Goal: Information Seeking & Learning: Compare options

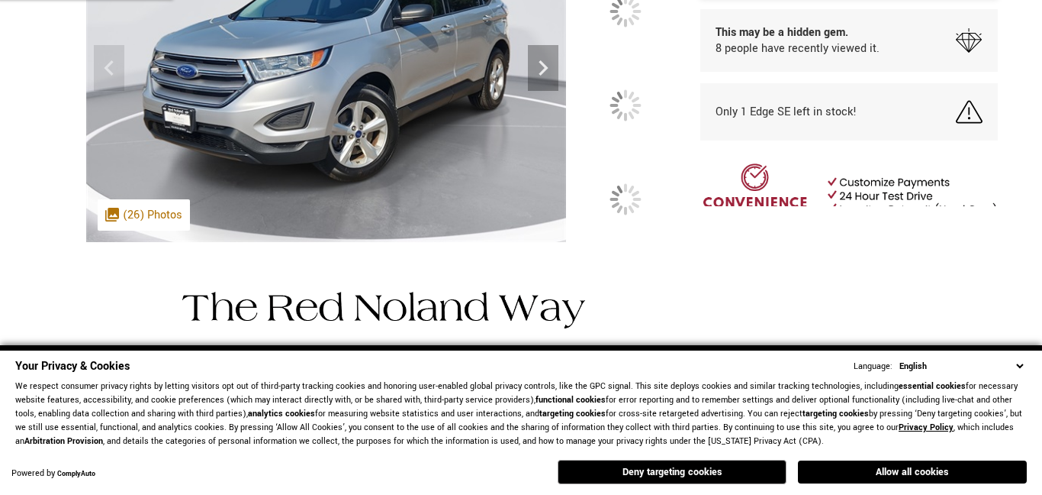
scroll to position [129, 0]
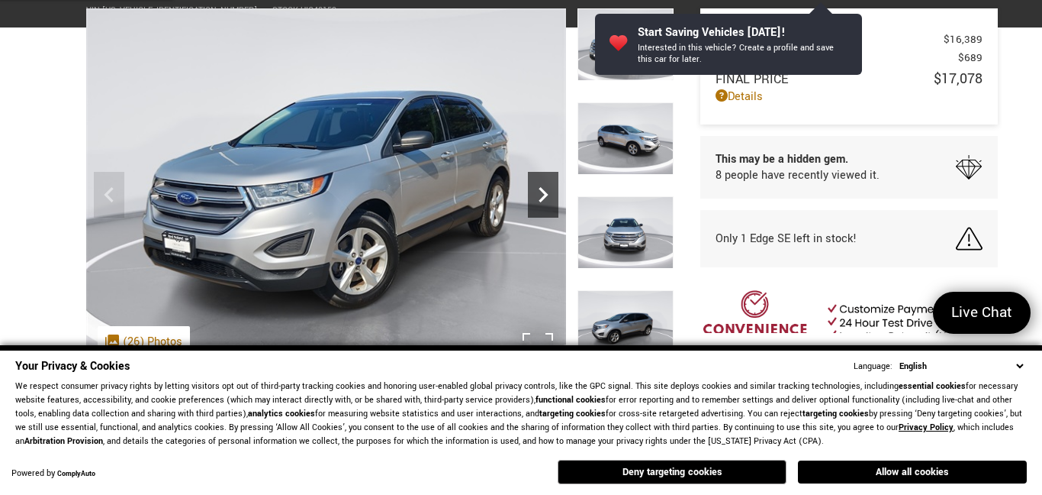
click at [536, 190] on icon "Next" at bounding box center [543, 194] width 31 height 31
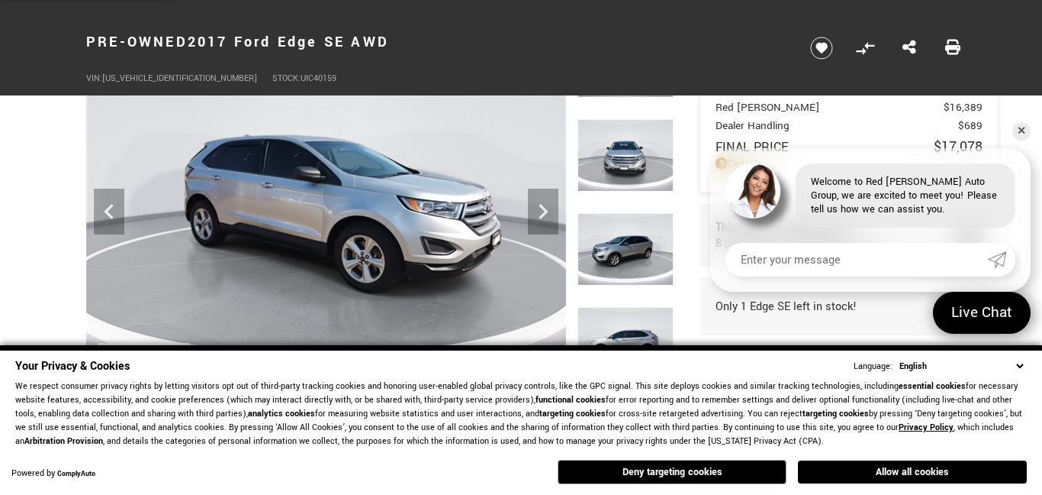
scroll to position [109, 0]
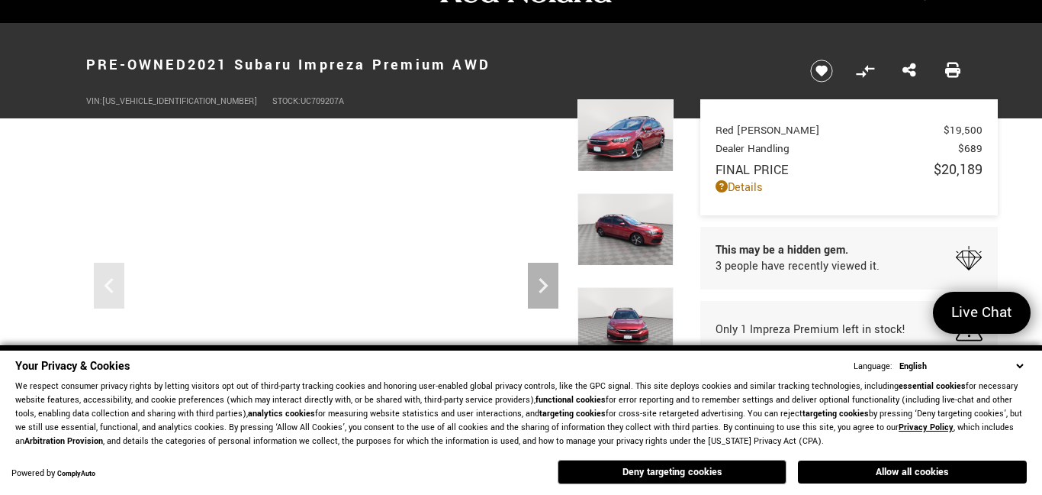
scroll to position [39, 0]
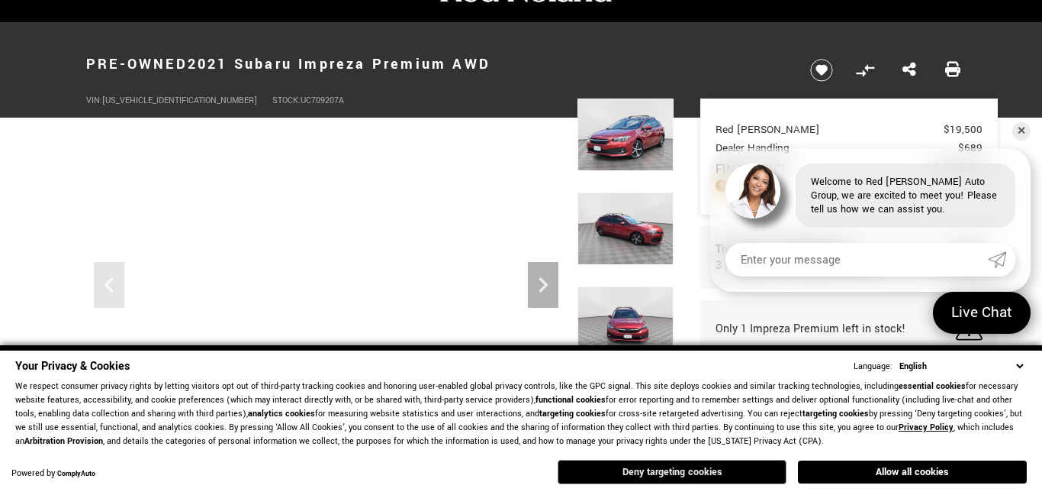
click at [688, 476] on button "Deny targeting cookies" at bounding box center [672, 471] width 229 height 24
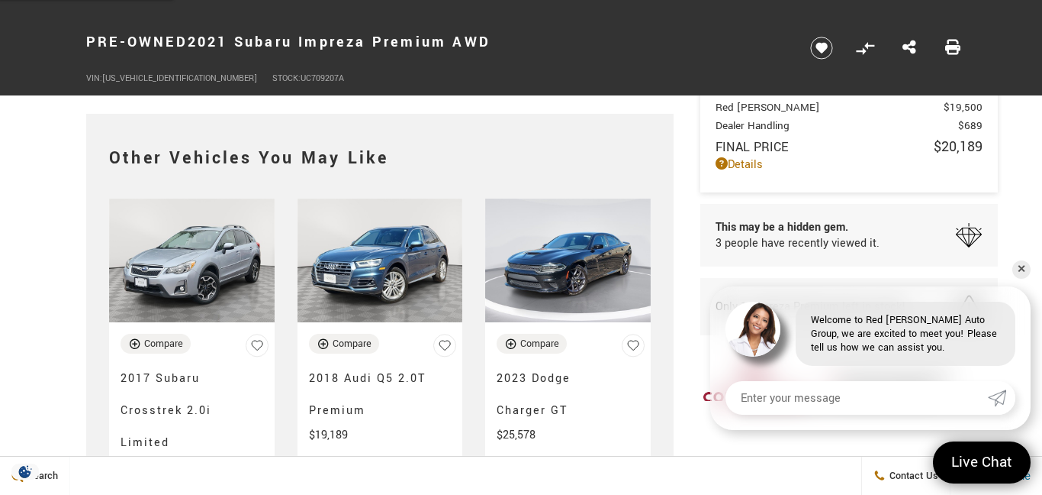
scroll to position [3241, 0]
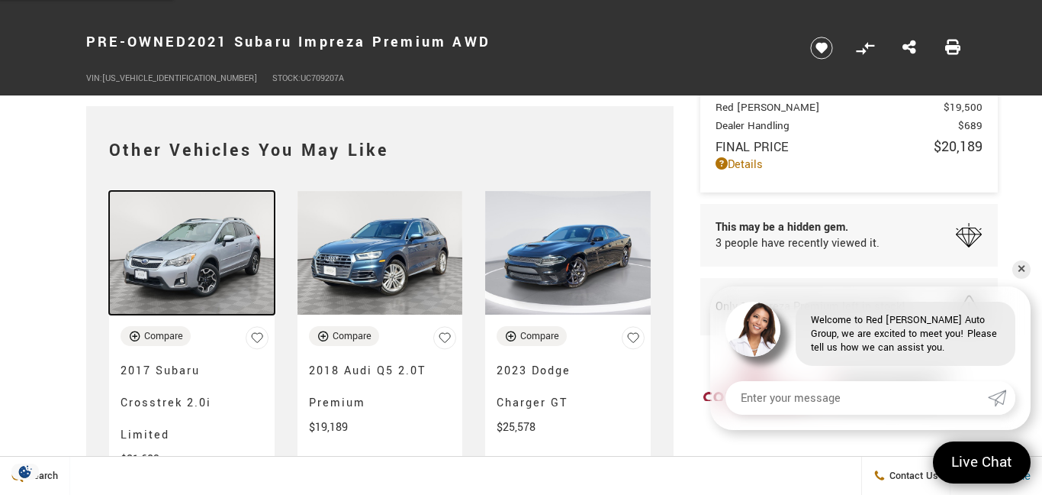
click at [188, 272] on img at bounding box center [192, 253] width 166 height 124
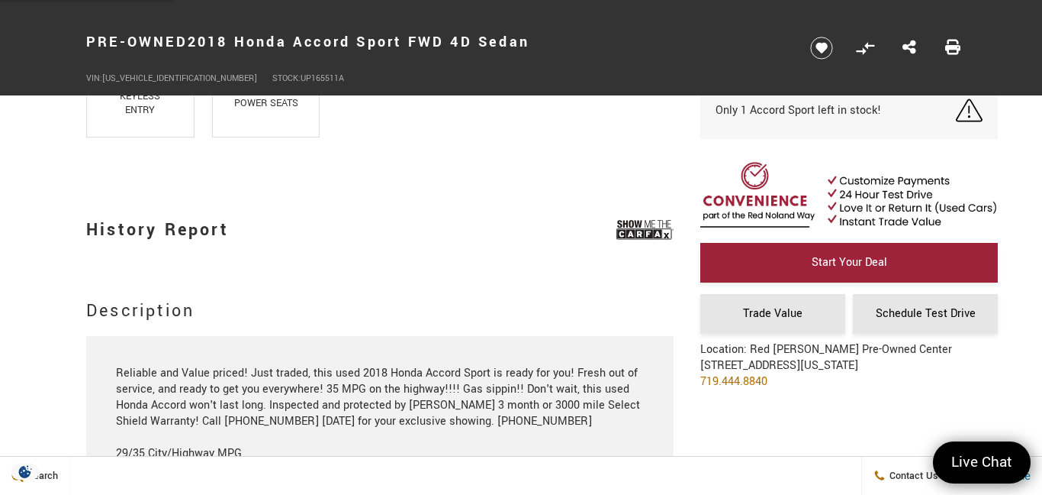
scroll to position [1273, 0]
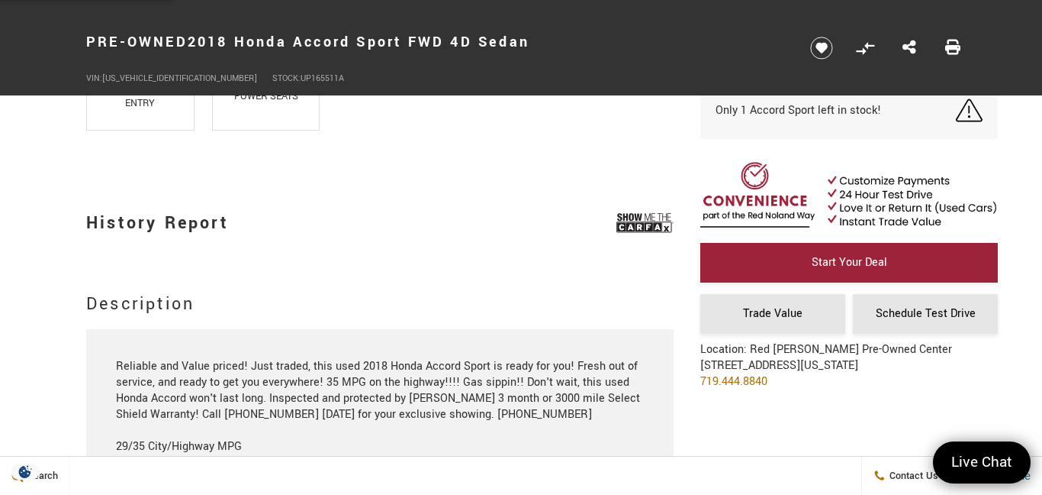
click at [219, 230] on h2 "History Report" at bounding box center [157, 222] width 143 height 43
click at [627, 219] on img at bounding box center [645, 223] width 57 height 38
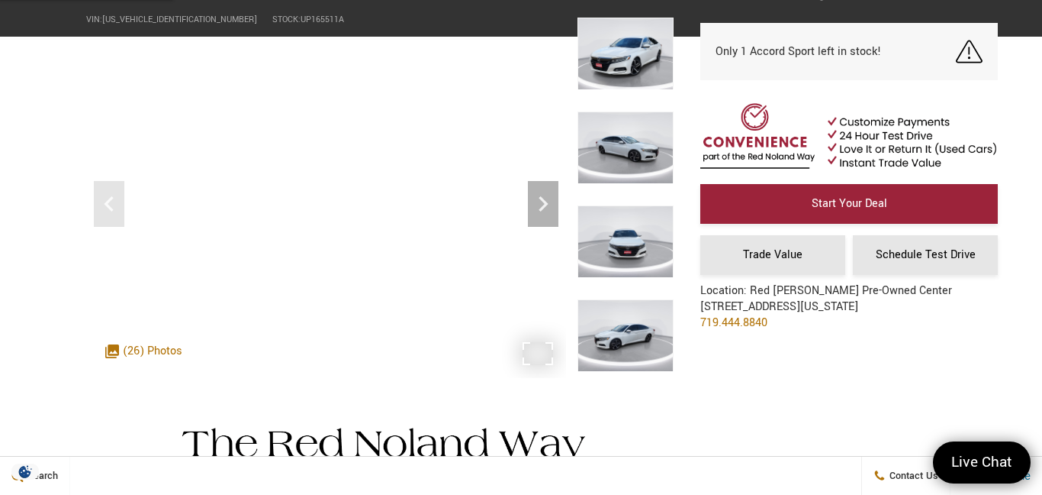
scroll to position [6, 0]
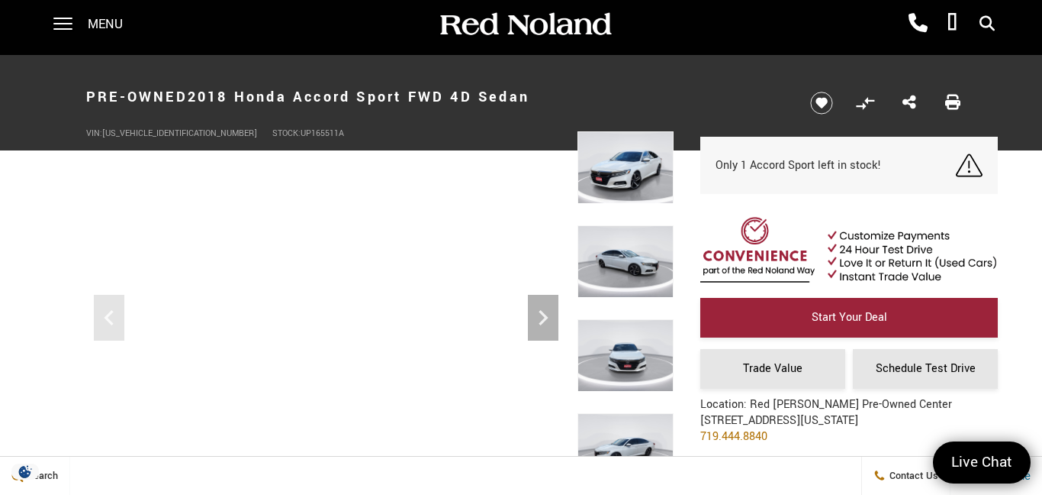
click at [627, 189] on img at bounding box center [626, 167] width 96 height 72
click at [613, 252] on img at bounding box center [626, 261] width 96 height 72
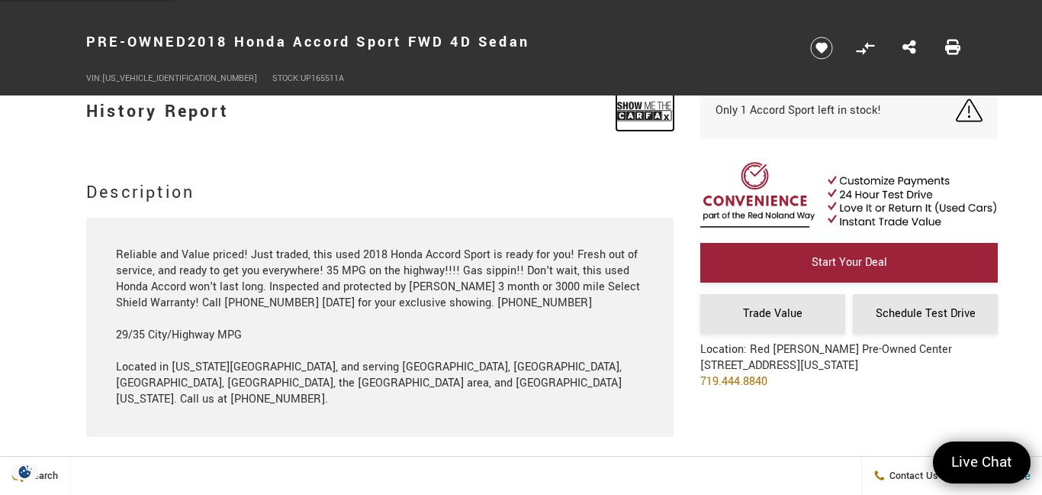
scroll to position [1386, 0]
click at [624, 298] on div "Reliable and Value priced! Just traded, this used 2018 Honda Accord Sport is re…" at bounding box center [380, 325] width 529 height 160
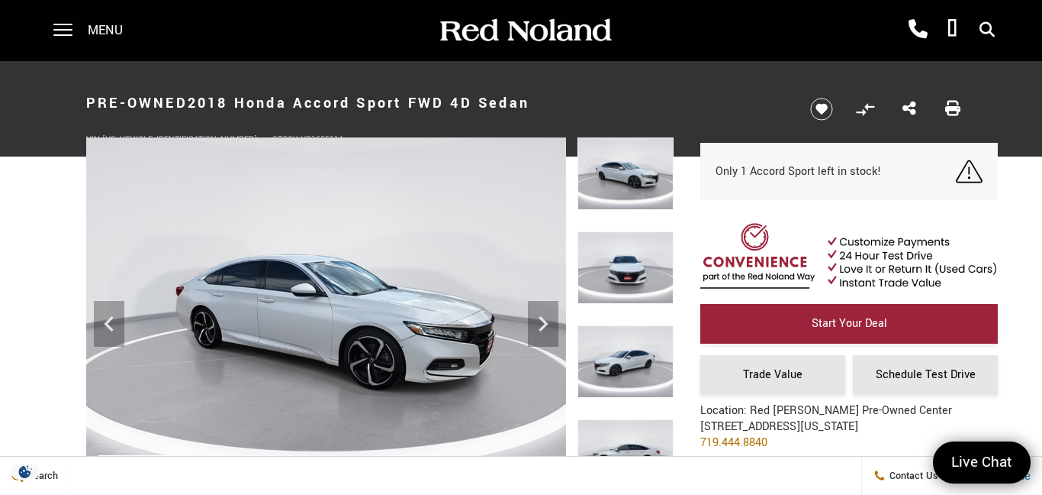
scroll to position [9, 0]
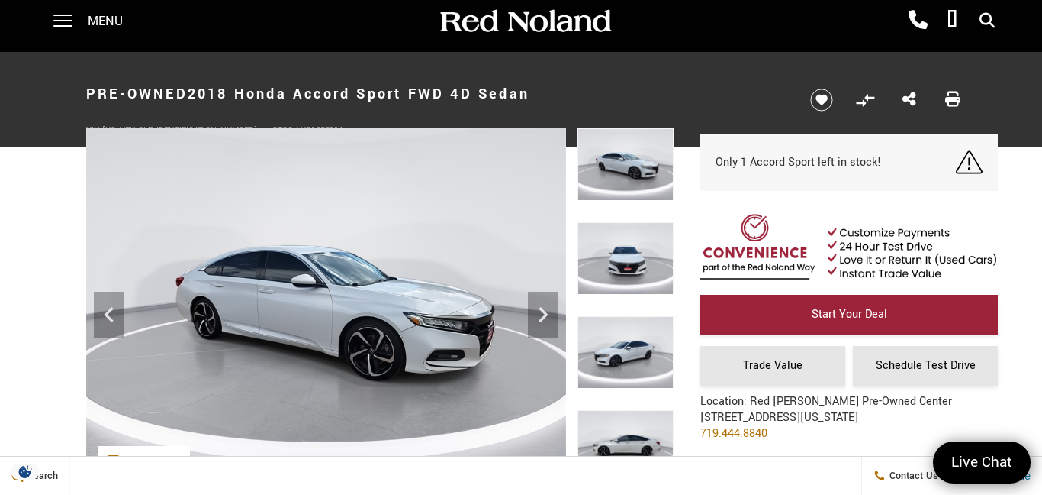
click at [628, 246] on img at bounding box center [626, 258] width 96 height 72
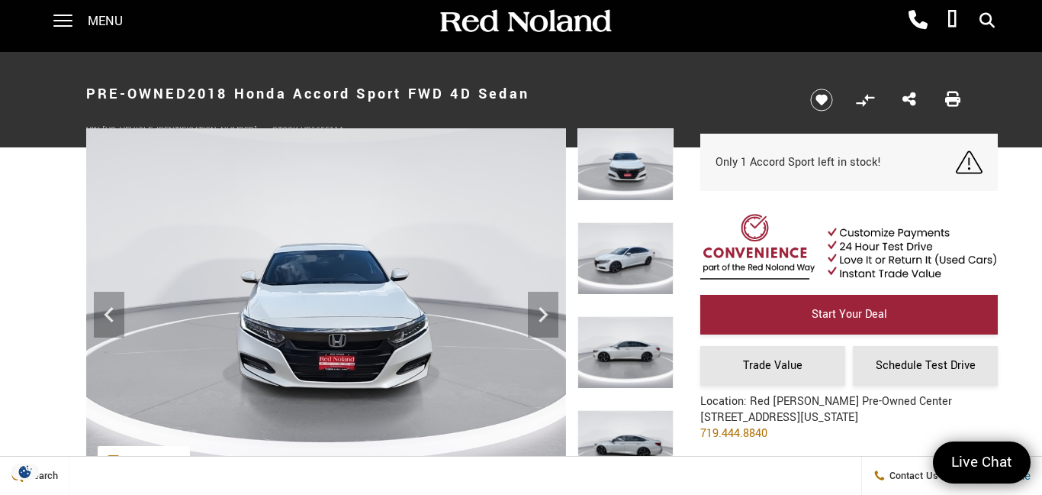
click at [628, 246] on img at bounding box center [626, 258] width 96 height 72
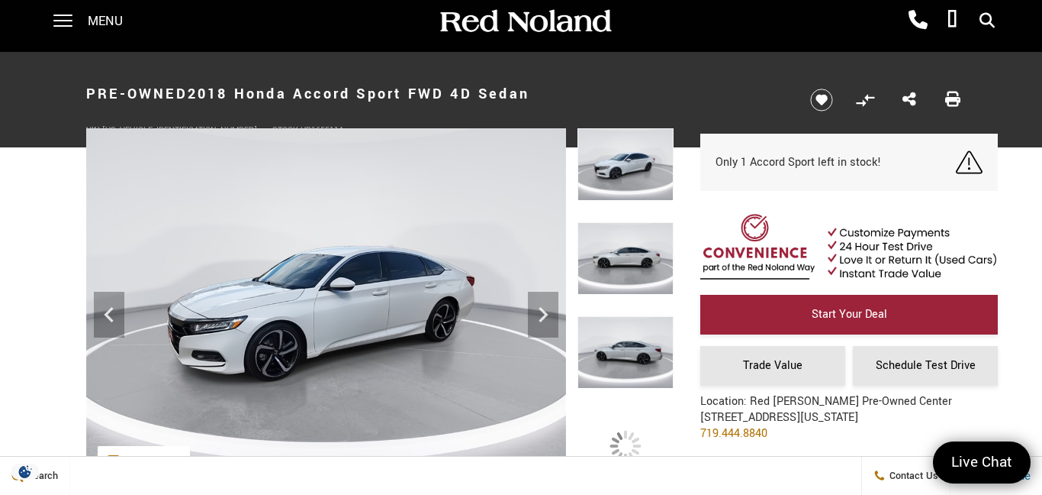
click at [626, 329] on img at bounding box center [626, 352] width 96 height 72
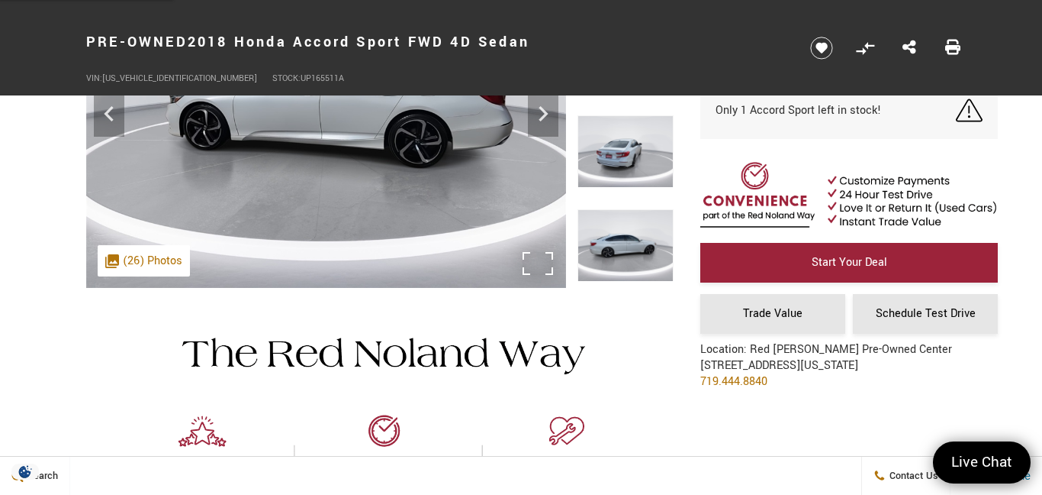
scroll to position [205, 0]
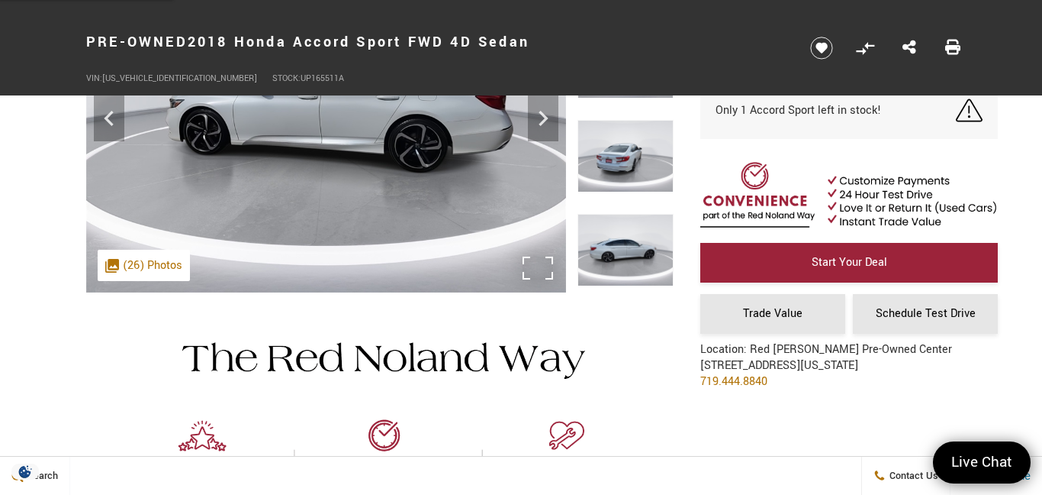
click at [158, 258] on div ".cls-1, .cls-3 { fill: #c50033; } .cls-1 { clip-rule: evenodd; } .cls-2 { clip-…" at bounding box center [144, 265] width 92 height 31
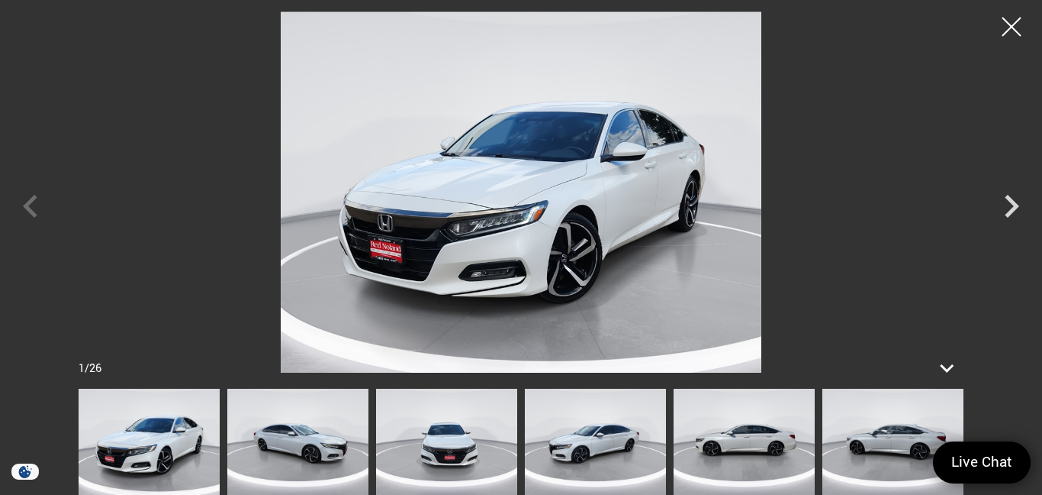
scroll to position [1291, 0]
click at [1015, 206] on icon "Next" at bounding box center [1012, 206] width 14 height 23
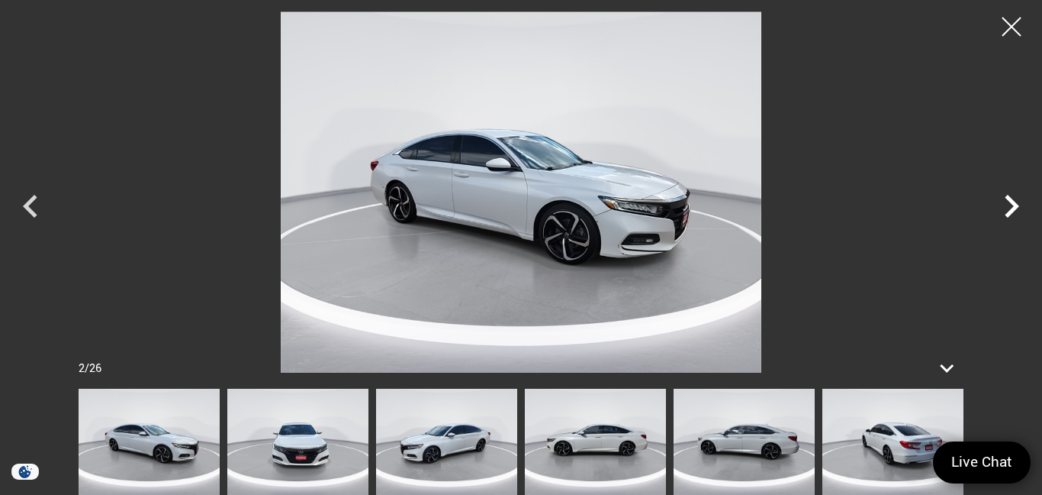
click at [1015, 205] on icon "Next" at bounding box center [1012, 206] width 14 height 23
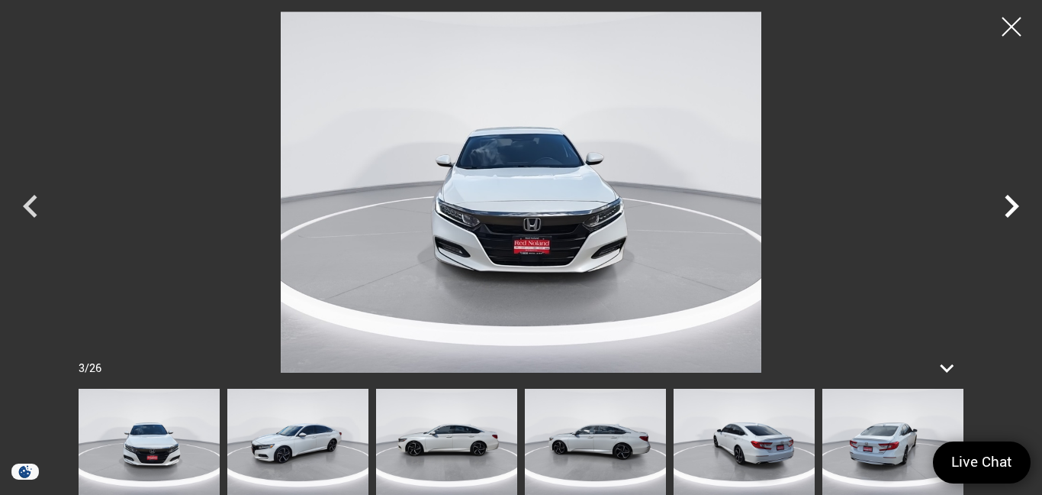
click at [1015, 205] on icon "Next" at bounding box center [1012, 206] width 14 height 23
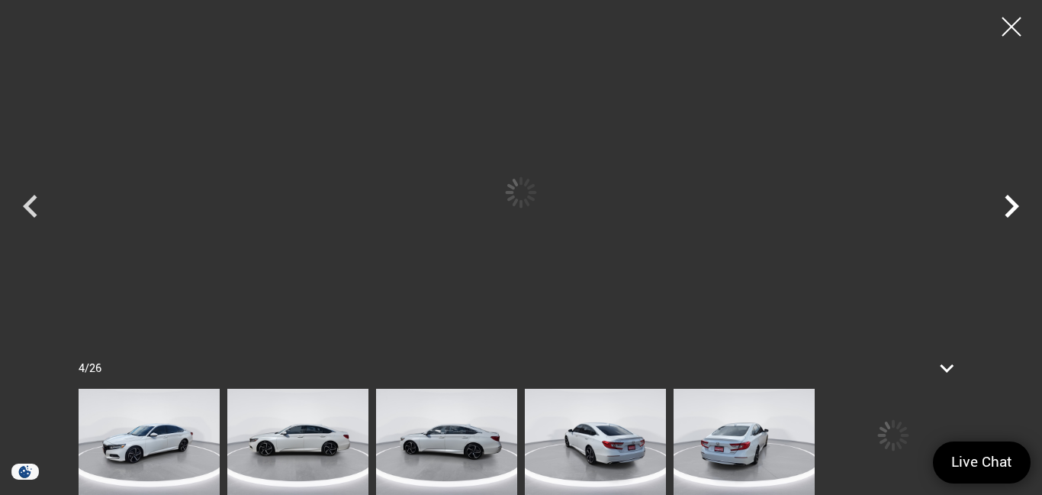
click at [1015, 205] on icon "Next" at bounding box center [1012, 206] width 14 height 23
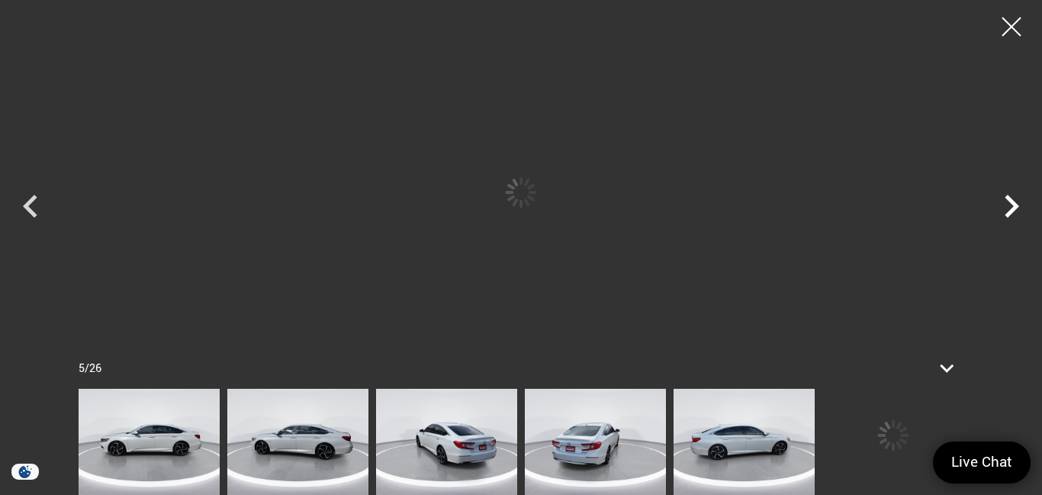
click at [1015, 205] on icon "Next" at bounding box center [1012, 206] width 14 height 23
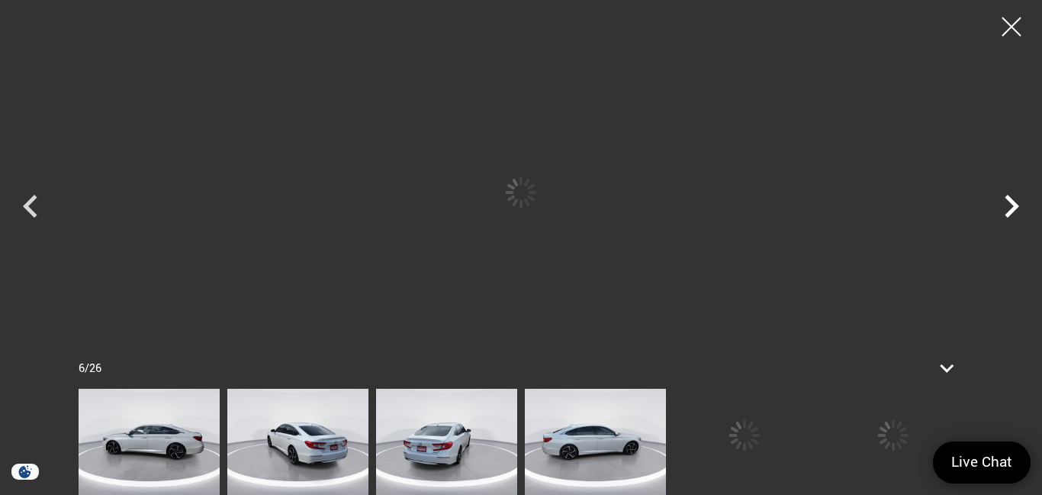
click at [1015, 205] on icon "Next" at bounding box center [1012, 206] width 14 height 23
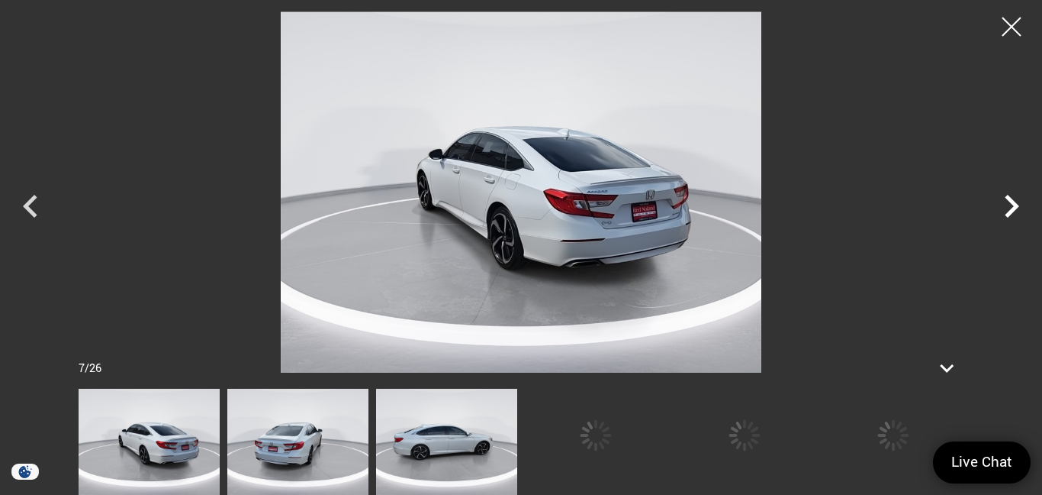
click at [1015, 205] on icon "Next" at bounding box center [1012, 206] width 14 height 23
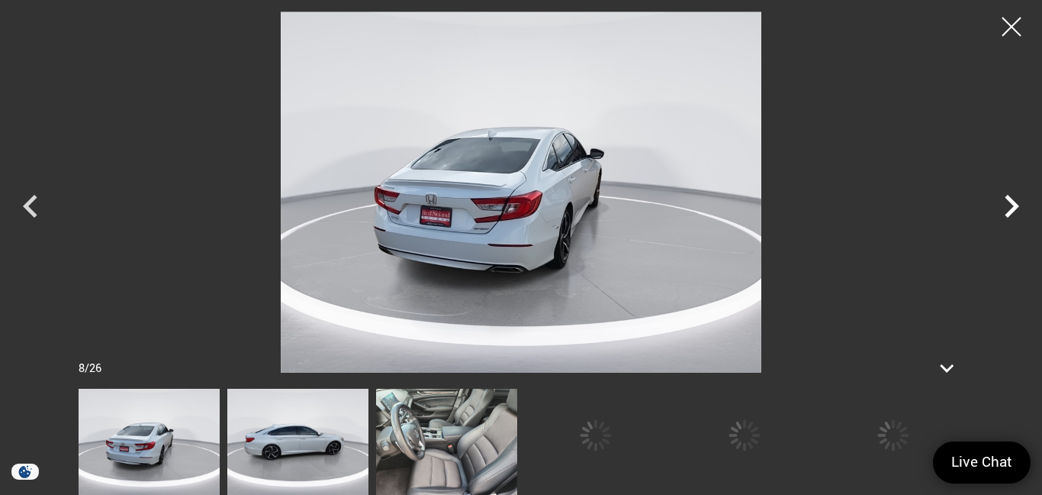
click at [1015, 205] on icon "Next" at bounding box center [1012, 206] width 14 height 23
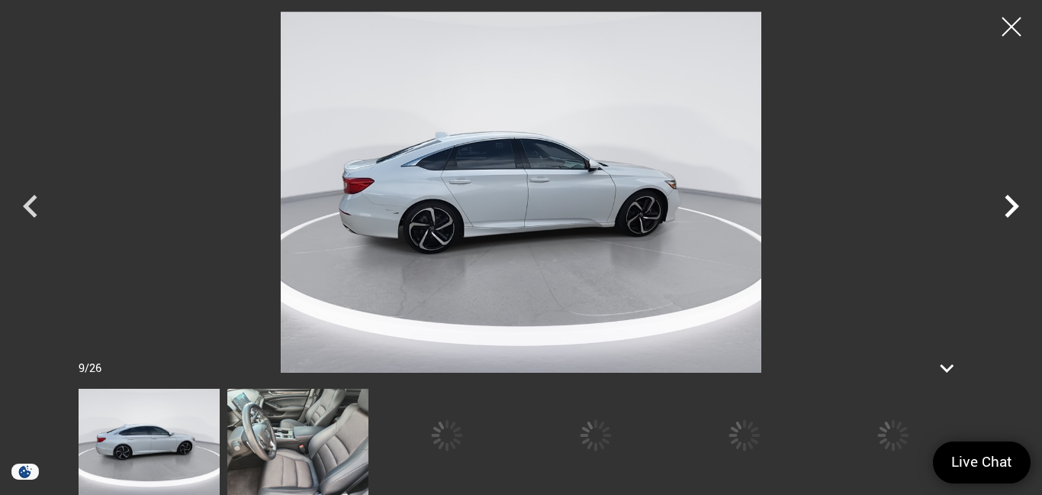
click at [1015, 205] on icon "Next" at bounding box center [1012, 206] width 14 height 23
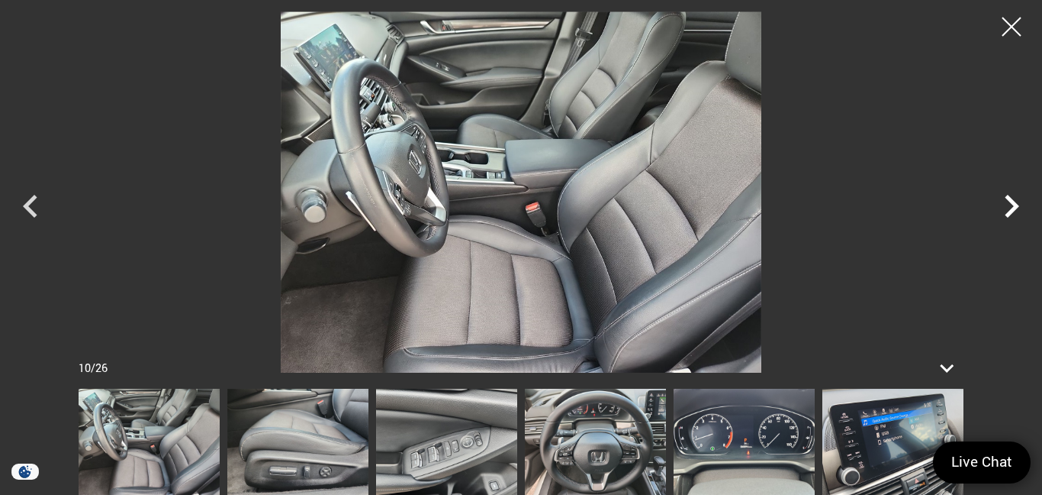
click at [1015, 205] on icon "Next" at bounding box center [1012, 206] width 14 height 23
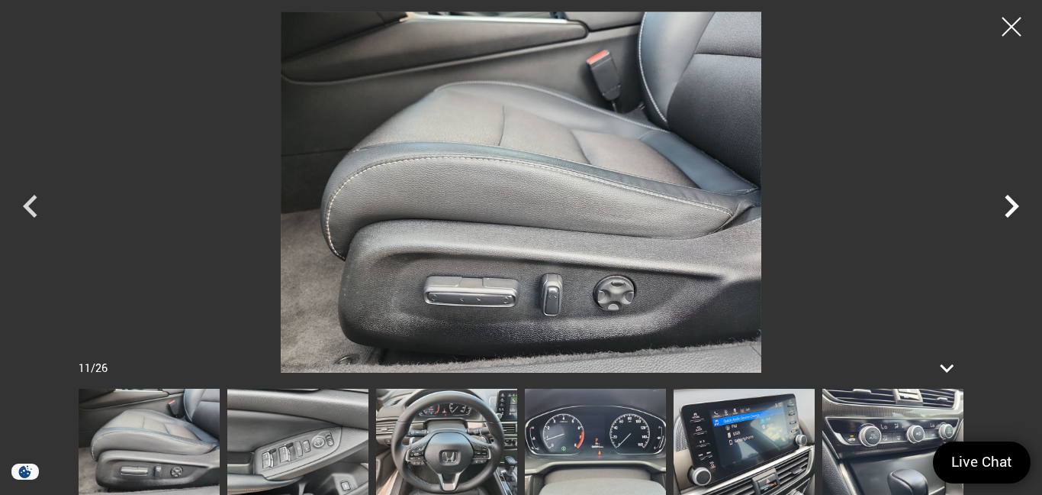
click at [1015, 204] on icon "Next" at bounding box center [1012, 206] width 14 height 23
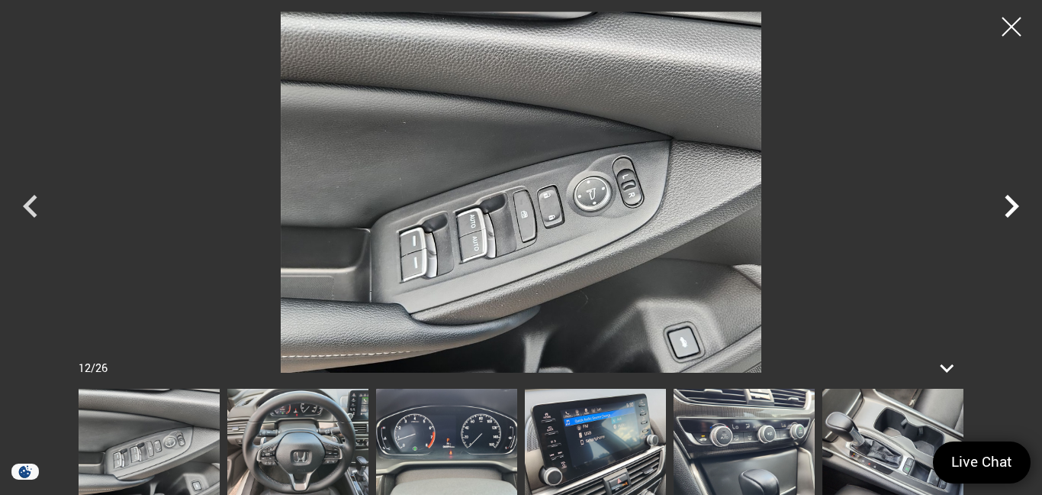
click at [1015, 204] on icon "Next" at bounding box center [1012, 206] width 14 height 23
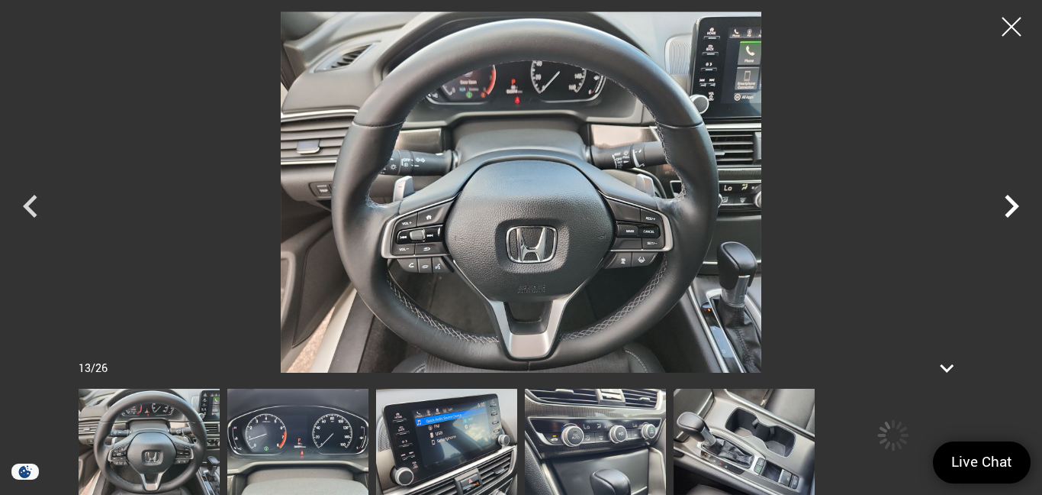
click at [1015, 204] on icon "Next" at bounding box center [1012, 206] width 14 height 23
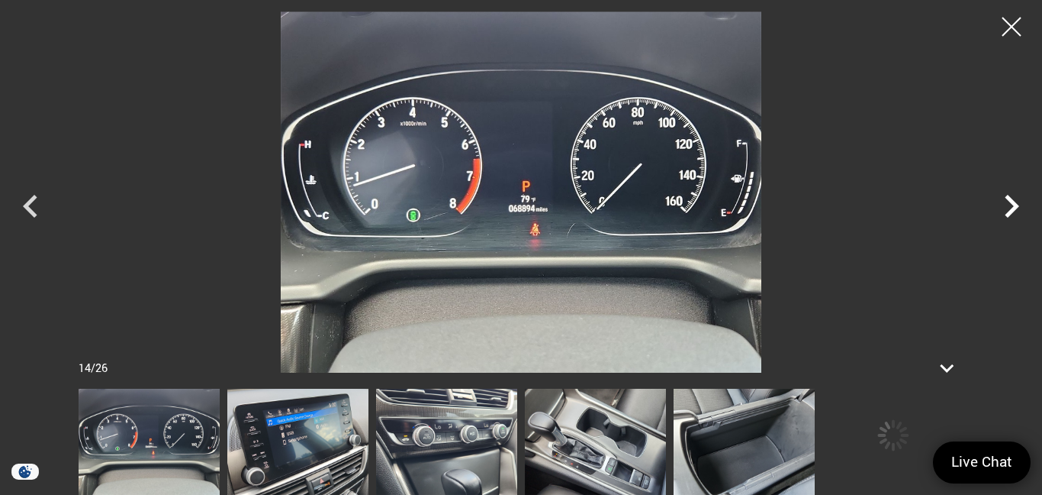
click at [1015, 204] on icon "Next" at bounding box center [1012, 206] width 14 height 23
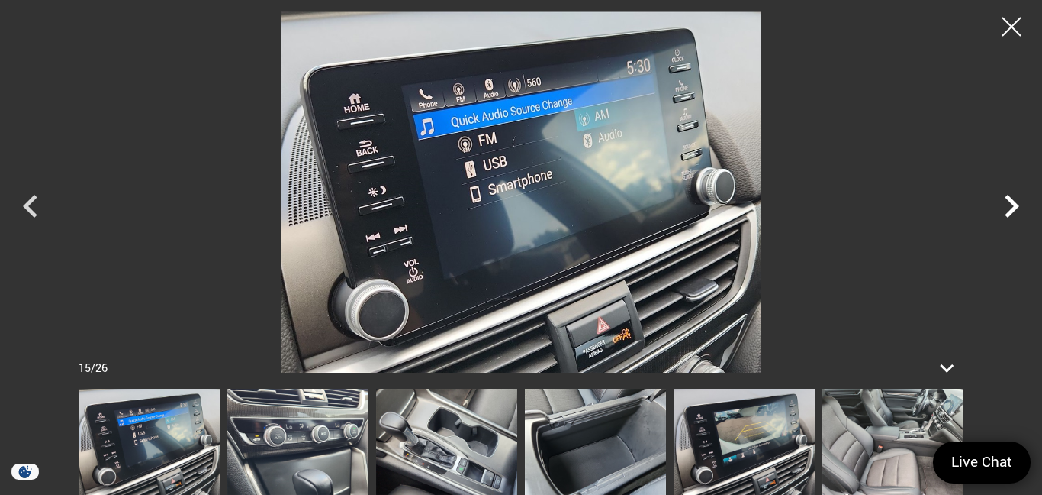
click at [1015, 204] on icon "Next" at bounding box center [1012, 206] width 14 height 23
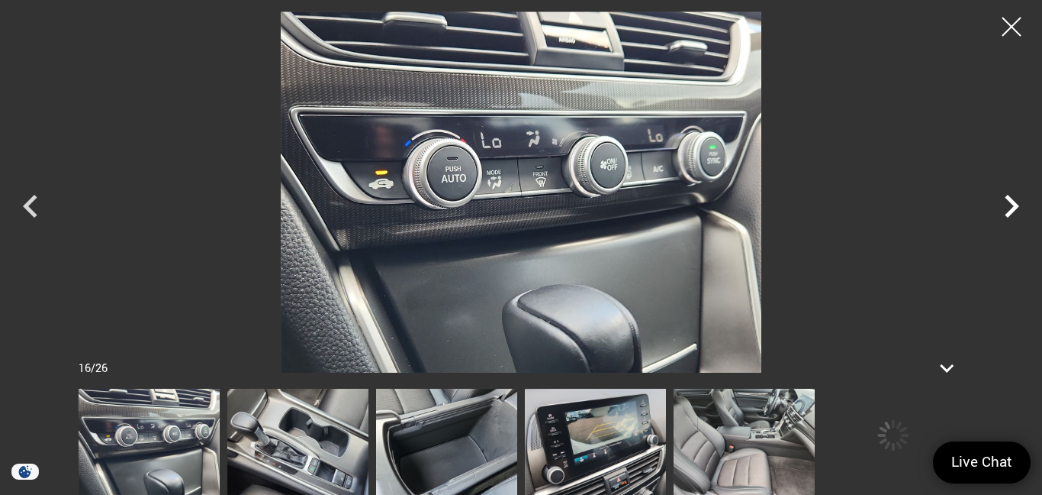
click at [1015, 204] on icon "Next" at bounding box center [1012, 206] width 14 height 23
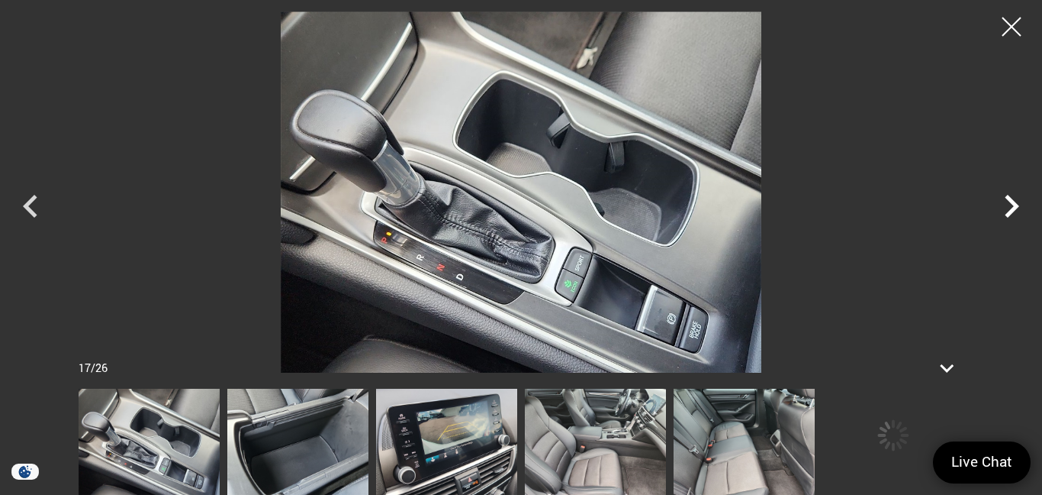
click at [1015, 204] on icon "Next" at bounding box center [1012, 206] width 14 height 23
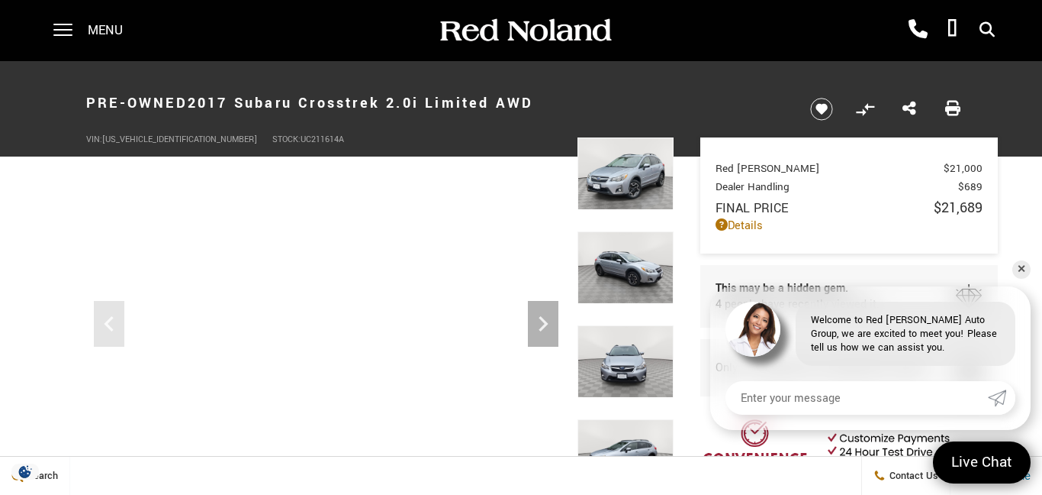
click at [628, 284] on img at bounding box center [626, 267] width 96 height 72
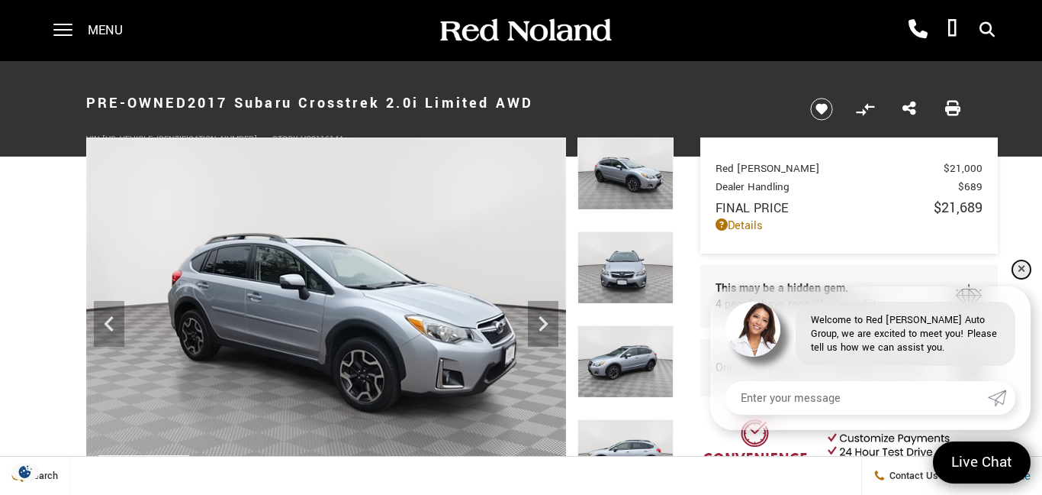
click at [1019, 269] on link "✕" at bounding box center [1022, 269] width 18 height 18
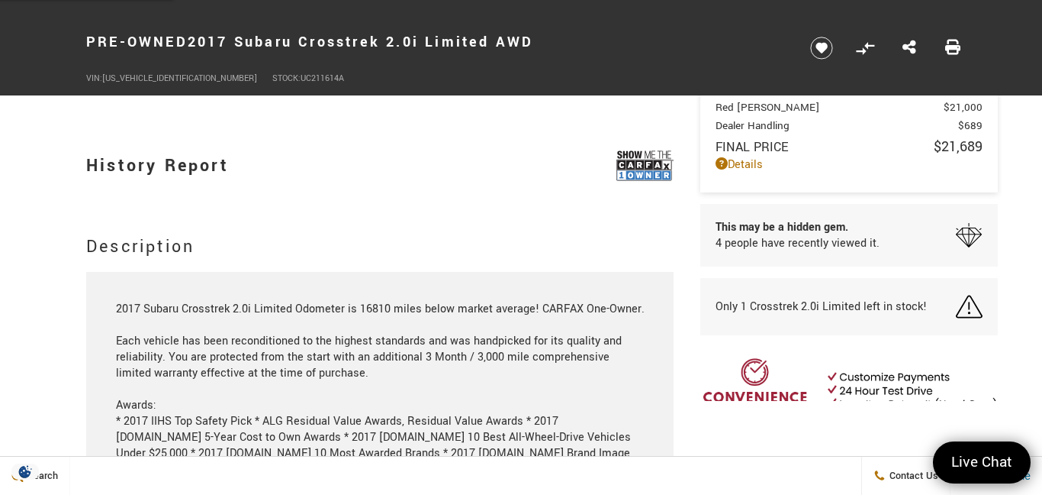
scroll to position [1333, 0]
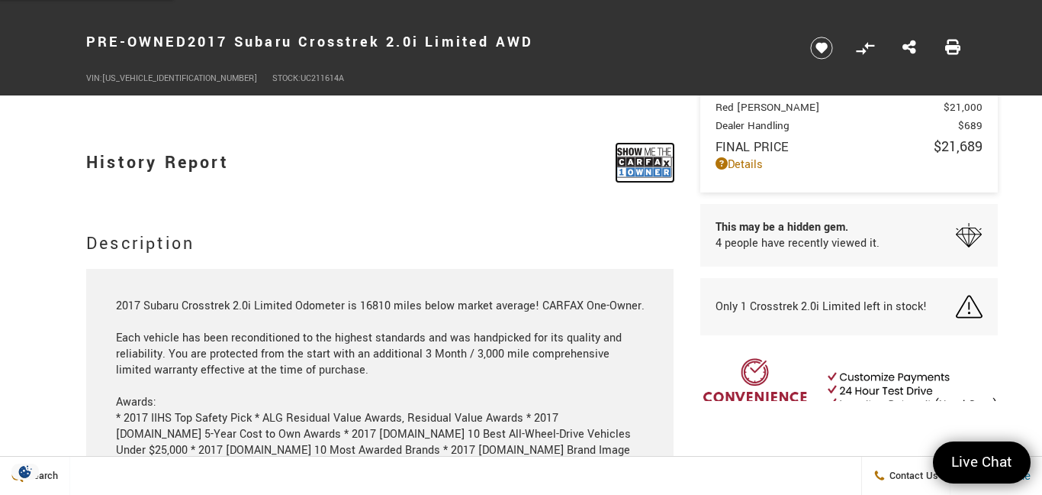
click at [653, 169] on img at bounding box center [645, 162] width 57 height 38
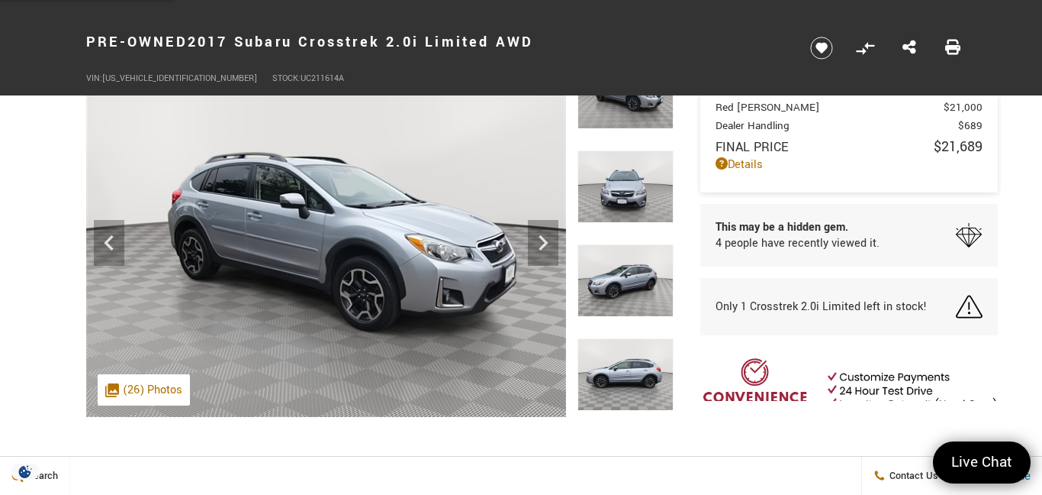
scroll to position [82, 0]
